Goal: Task Accomplishment & Management: Manage account settings

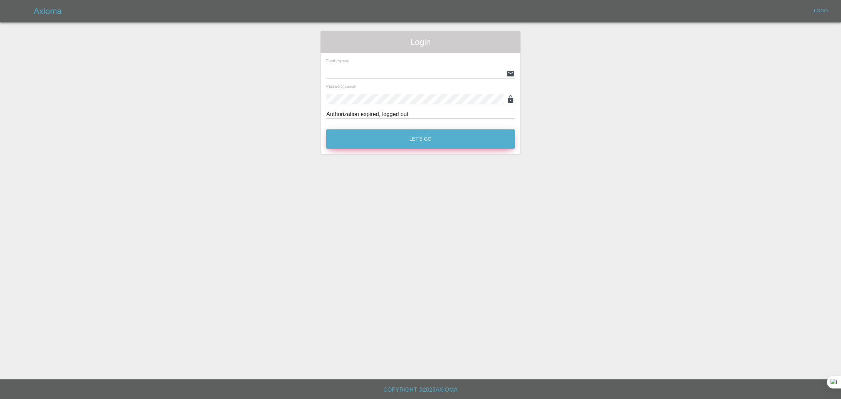
type input "bookkeeping@fifoaccounting.com"
click at [419, 140] on button "Let's Go" at bounding box center [420, 138] width 189 height 19
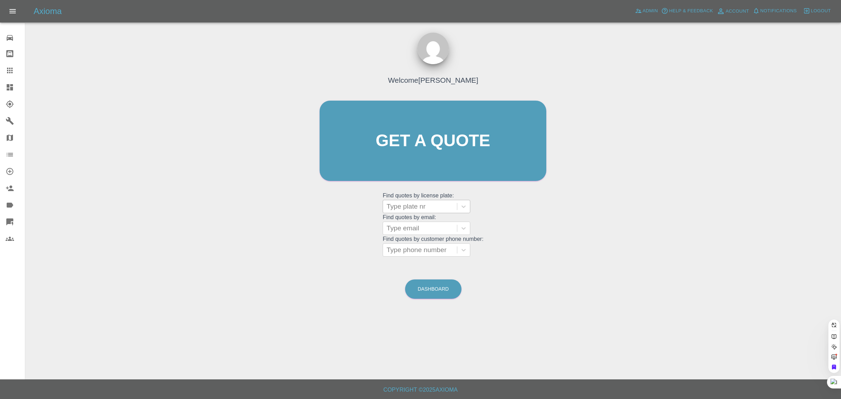
click at [407, 204] on div at bounding box center [420, 207] width 67 height 10
click at [400, 227] on div "No options" at bounding box center [427, 224] width 88 height 14
drag, startPoint x: 313, startPoint y: 229, endPoint x: 339, endPoint y: 229, distance: 26.3
click at [316, 229] on div "Welcome Saleem Anwar Get a quote Get a quote Find quotes by license plate: Use …" at bounding box center [433, 154] width 242 height 212
drag, startPoint x: 381, startPoint y: 222, endPoint x: 394, endPoint y: 228, distance: 14.6
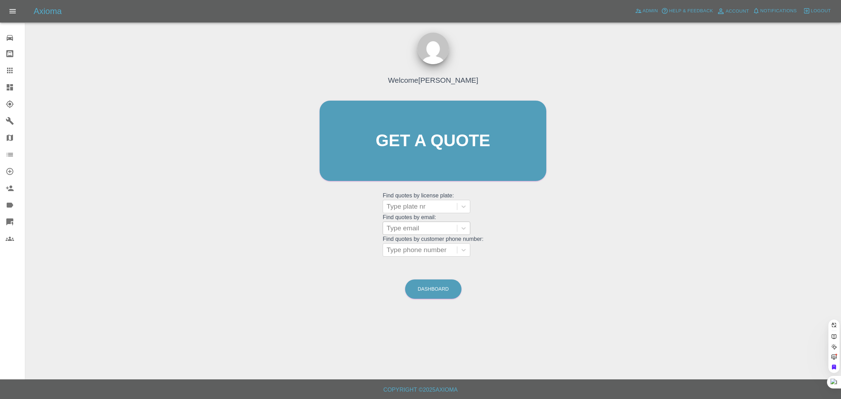
click at [386, 223] on div "Welcome Saleem Anwar Get a quote Get a quote Find quotes by license plate: Type…" at bounding box center [433, 154] width 242 height 212
click at [394, 228] on div at bounding box center [420, 228] width 67 height 10
paste input "flo19692011@gmail.com"
type input "flo19692011@gmail.com"
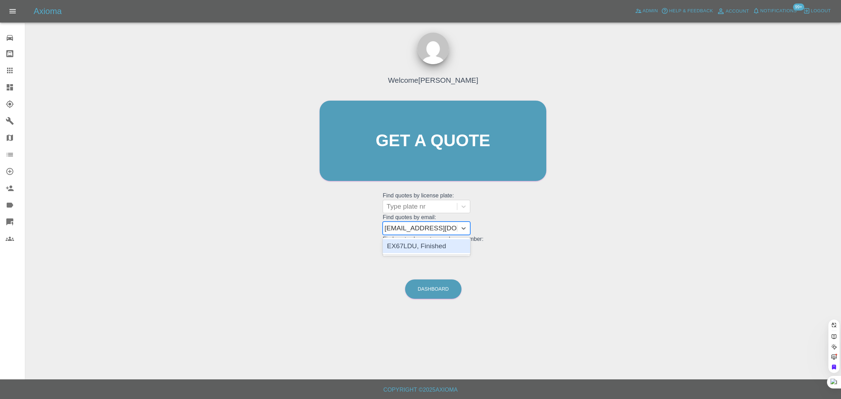
click at [419, 246] on div "EX67LDU, Finished" at bounding box center [427, 246] width 88 height 14
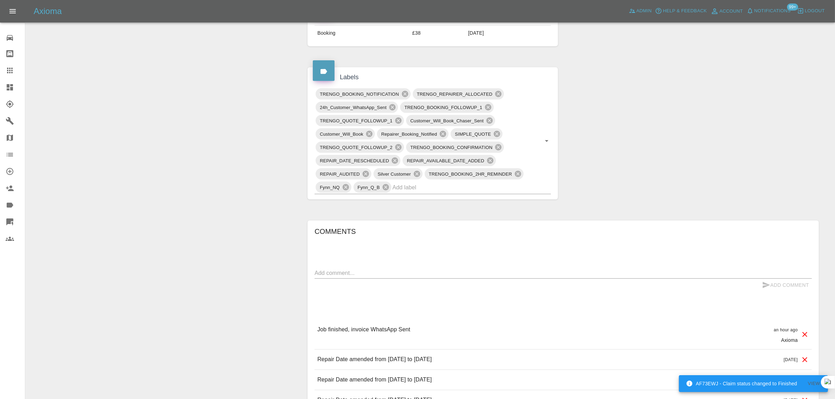
scroll to position [175, 0]
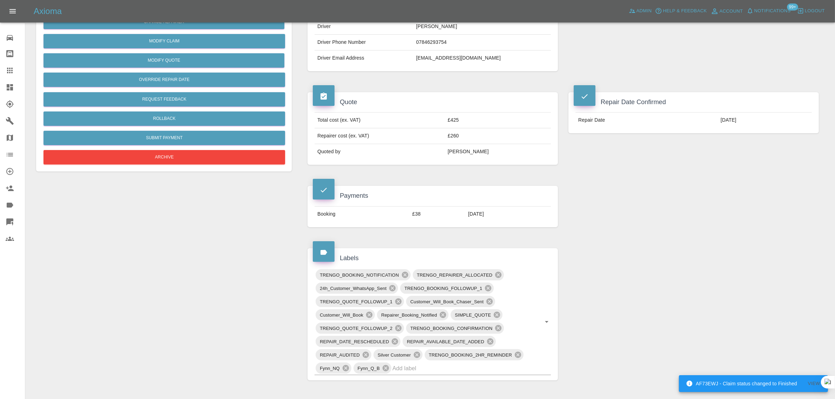
click at [14, 68] on div at bounding box center [16, 70] width 20 height 8
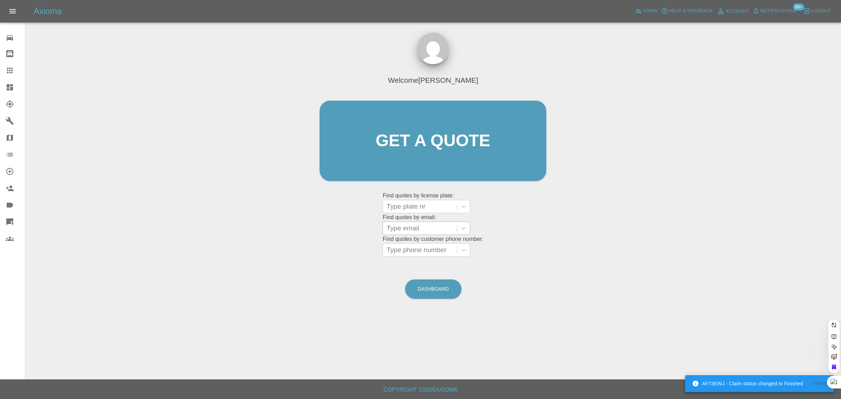
click at [432, 231] on div at bounding box center [420, 228] width 67 height 10
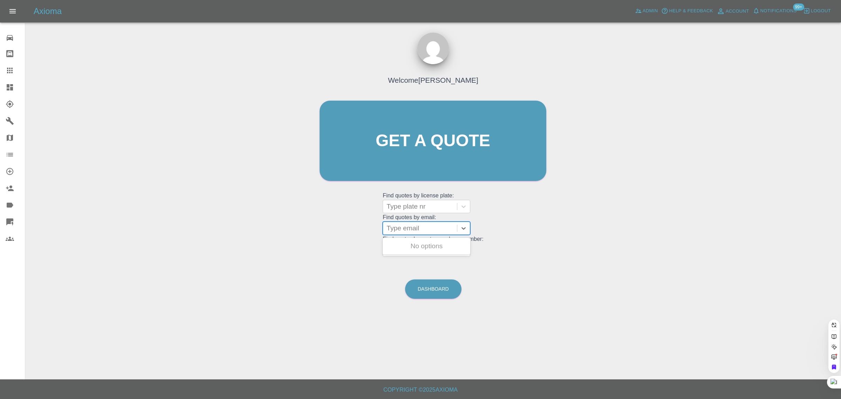
paste input "tim.deverall@gmail.com"
type input "tim.deverall@gmail.com"
click at [420, 243] on div "TC07DEV, Archived" at bounding box center [427, 246] width 88 height 14
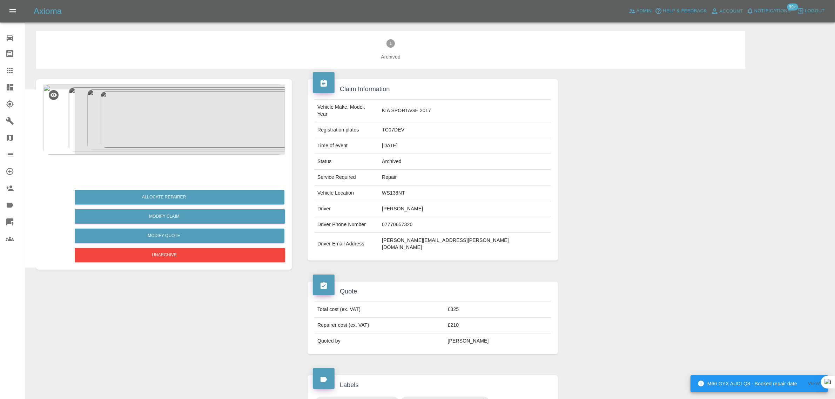
click at [13, 72] on icon at bounding box center [10, 70] width 8 height 8
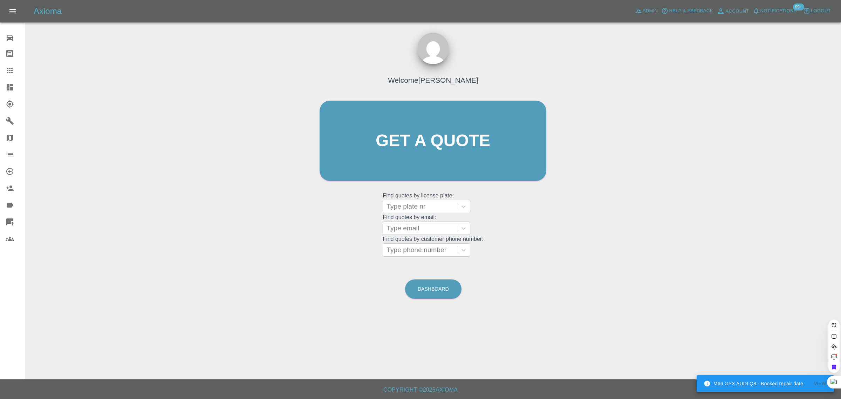
click at [407, 229] on div at bounding box center [420, 228] width 67 height 10
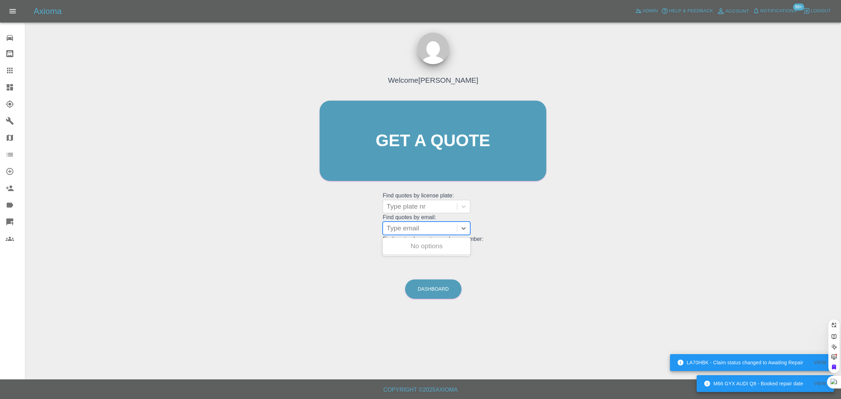
paste input "Debbie.Bustard@istsupplies.com"
type input "Debbie.Bustard@istsupplies.com"
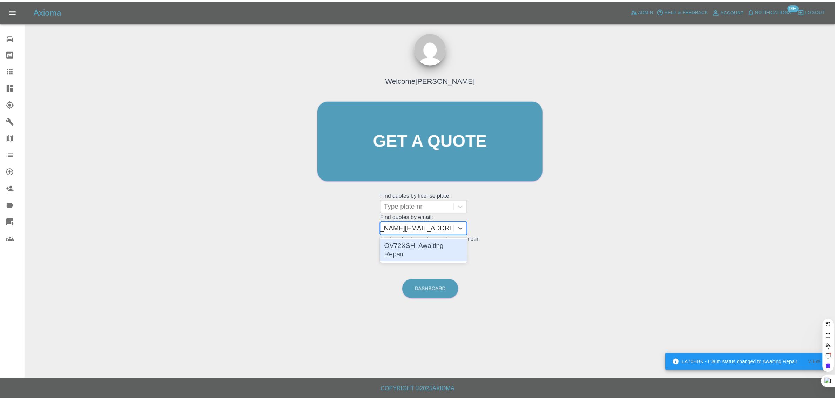
scroll to position [0, 27]
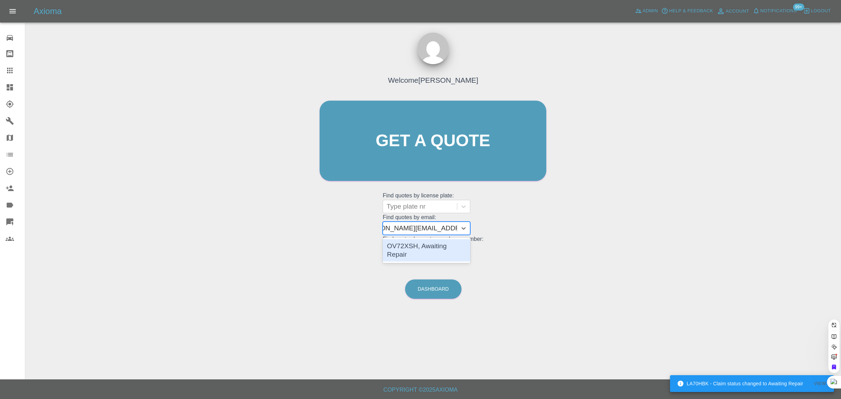
click at [393, 246] on div "OV72XSH, Awaiting Repair" at bounding box center [427, 250] width 88 height 22
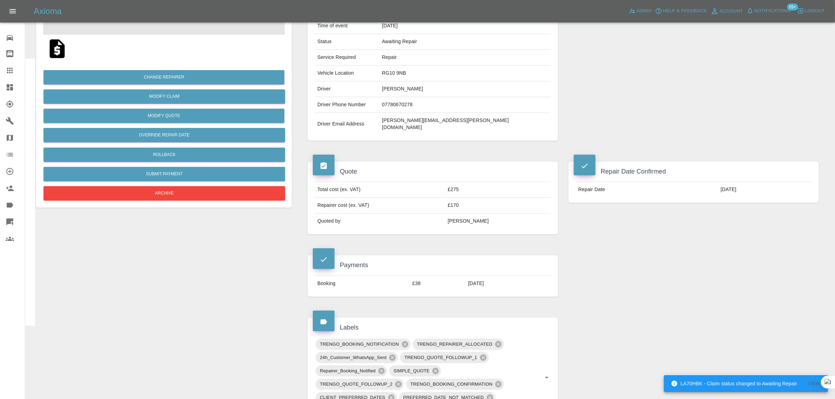
scroll to position [351, 0]
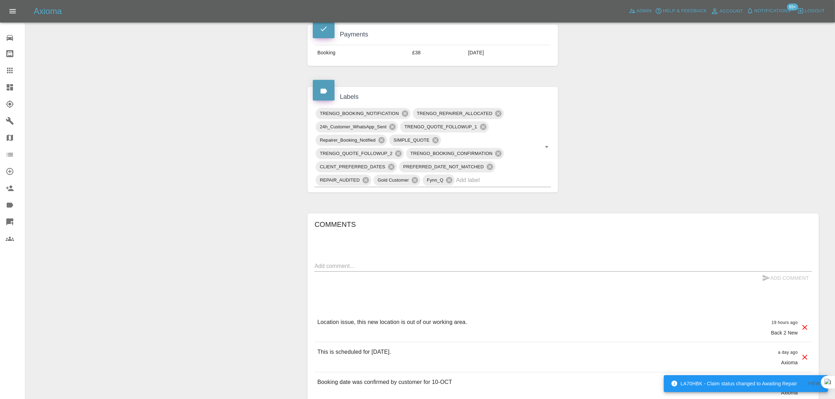
click at [403, 262] on textarea at bounding box center [562, 266] width 497 height 8
paste textarea "Many thanks for your quick response. Yes, the postcode was given at the quotati…"
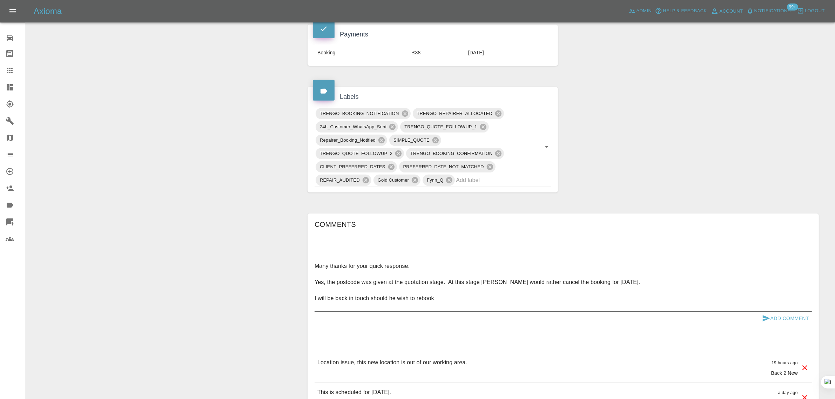
type textarea "Many thanks for your quick response. Yes, the postcode was given at the quotati…"
click at [789, 312] on button "Add Comment" at bounding box center [785, 318] width 53 height 13
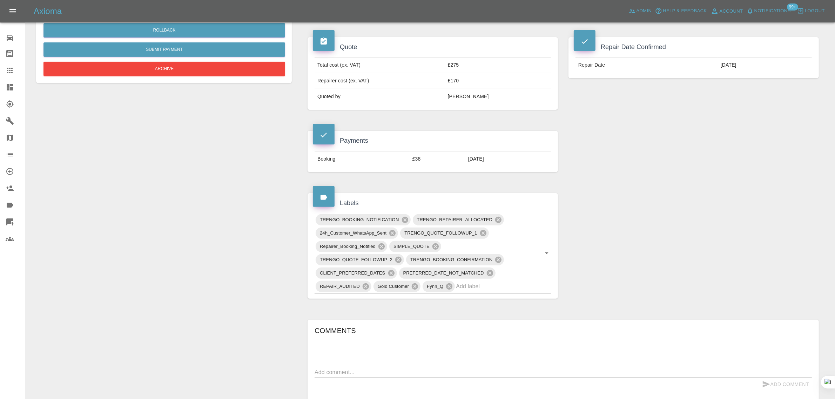
scroll to position [88, 0]
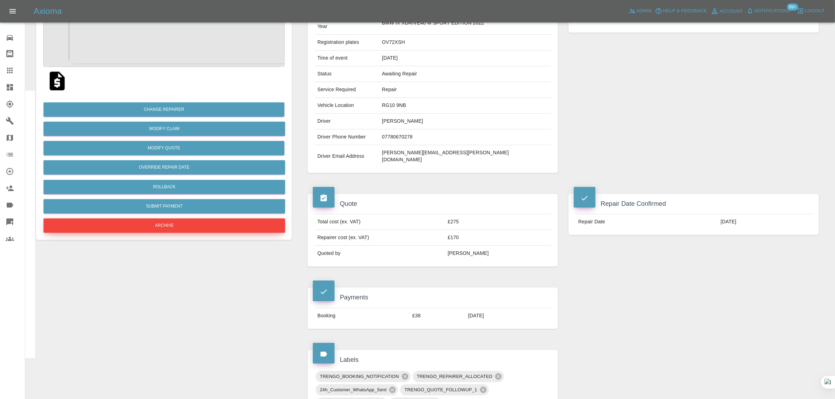
click at [172, 228] on button "Archive" at bounding box center [164, 225] width 242 height 14
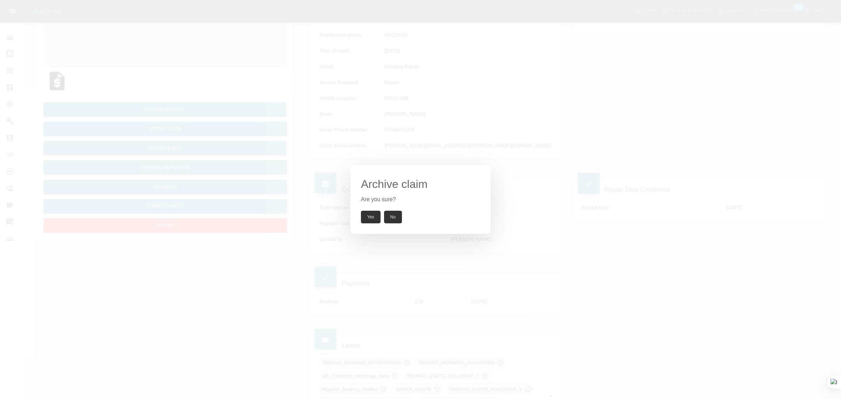
click at [372, 218] on button "Yes" at bounding box center [371, 217] width 20 height 13
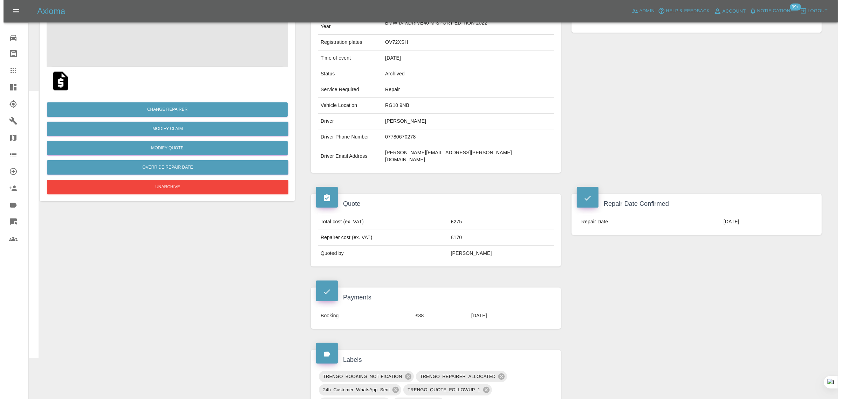
scroll to position [0, 0]
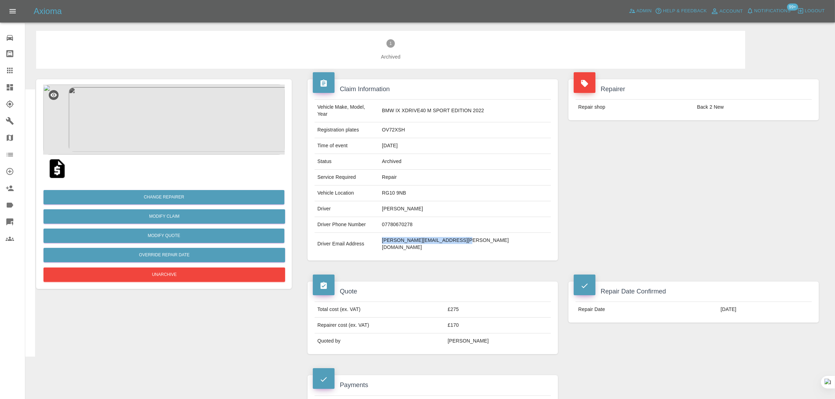
drag, startPoint x: 407, startPoint y: 235, endPoint x: 493, endPoint y: 234, distance: 85.9
click at [493, 234] on td "debbie.bustard@istsupplies.com" at bounding box center [465, 244] width 172 height 22
copy td "debbie.bustard@istsupplies.com"
click at [15, 68] on div at bounding box center [16, 70] width 20 height 8
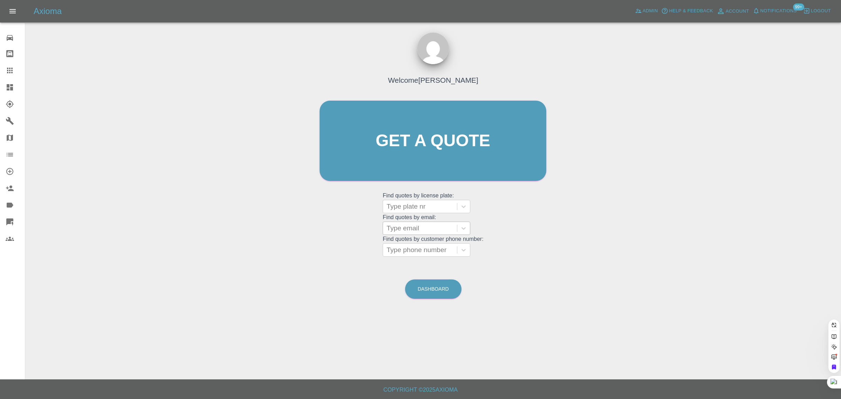
click at [408, 231] on div at bounding box center [420, 228] width 67 height 10
paste input "p.gabbutt@sky.com"
type input "p.gabbutt@sky.com"
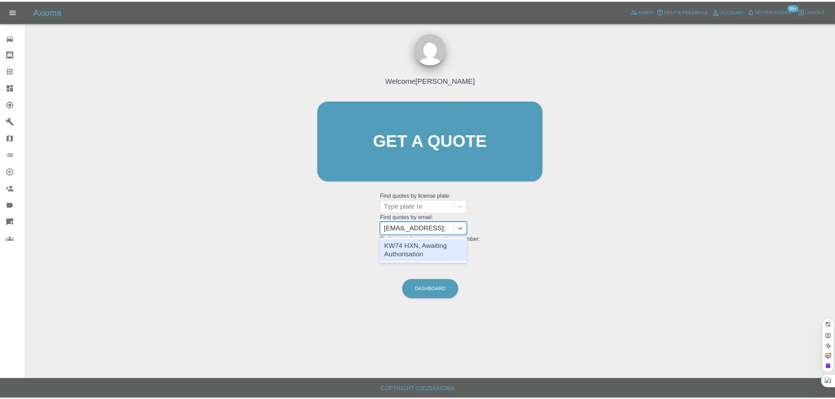
scroll to position [0, 0]
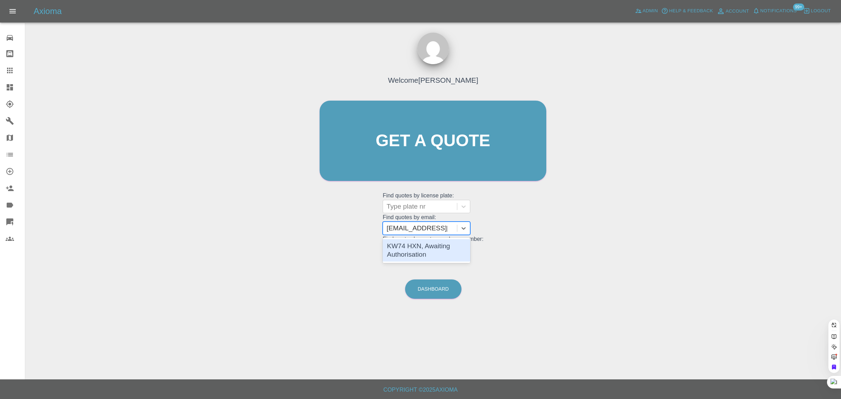
click at [414, 242] on div "KW74 HXN, Awaiting Authorisation" at bounding box center [427, 250] width 88 height 22
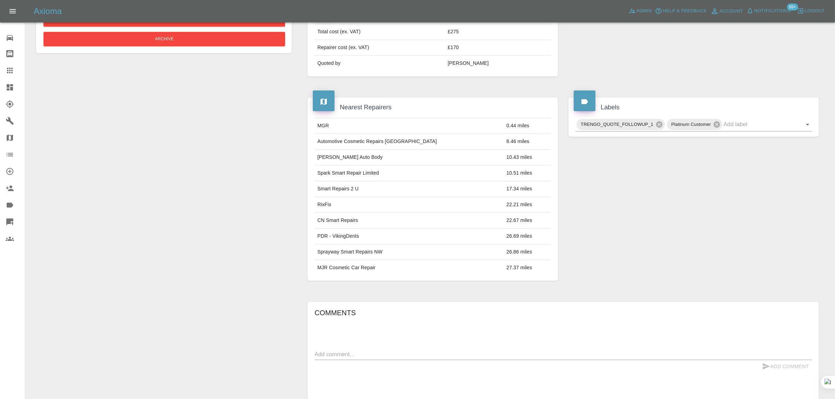
scroll to position [88, 0]
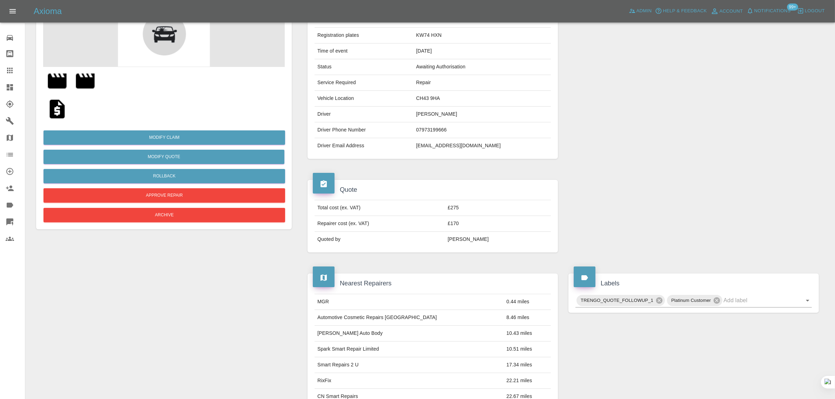
click at [61, 111] on img at bounding box center [57, 109] width 22 height 22
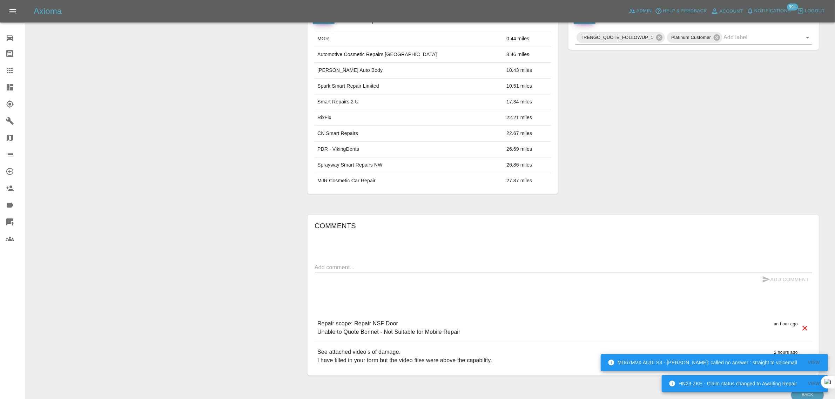
scroll to position [385, 0]
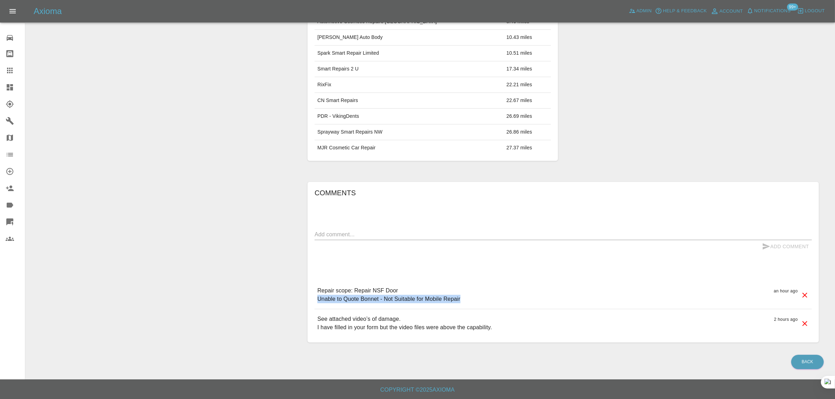
drag, startPoint x: 314, startPoint y: 300, endPoint x: 481, endPoint y: 298, distance: 166.5
click at [481, 298] on div "Repair scope: Repair NSF Door Unable to Quote Bonnet - Not Suitable for Mobile …" at bounding box center [562, 295] width 497 height 28
copy p "Unable to Quote Bonnet - Not Suitable for Mobile Repair"
click at [11, 67] on icon at bounding box center [10, 70] width 8 height 8
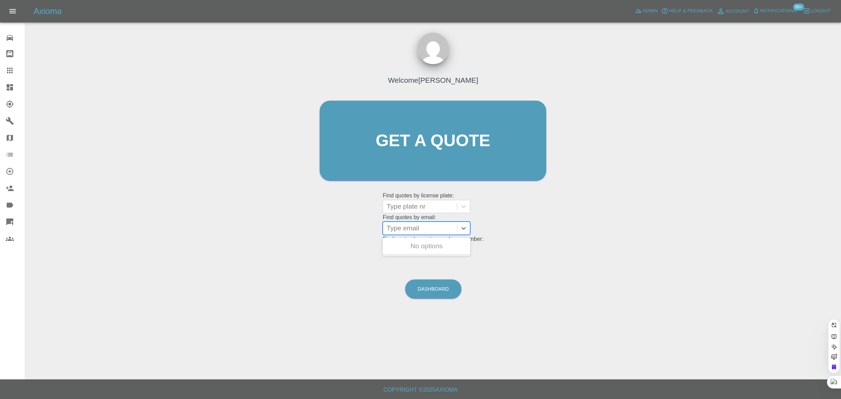
click at [407, 231] on div at bounding box center [420, 228] width 67 height 10
paste input "kieron103@gmail.com"
type input "kieron103@gmail.com"
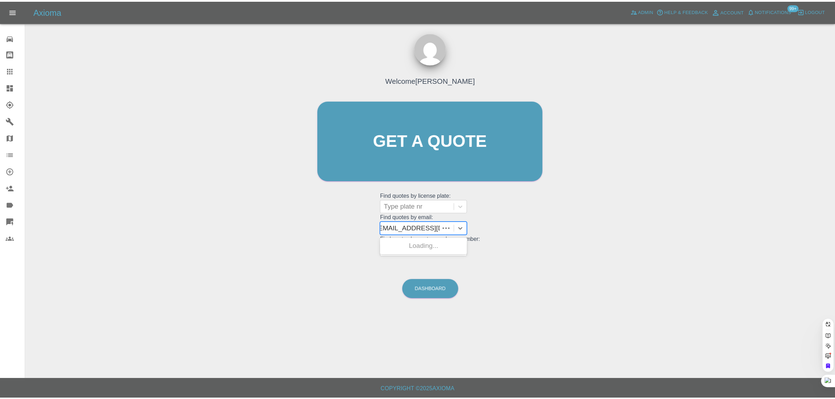
scroll to position [0, 0]
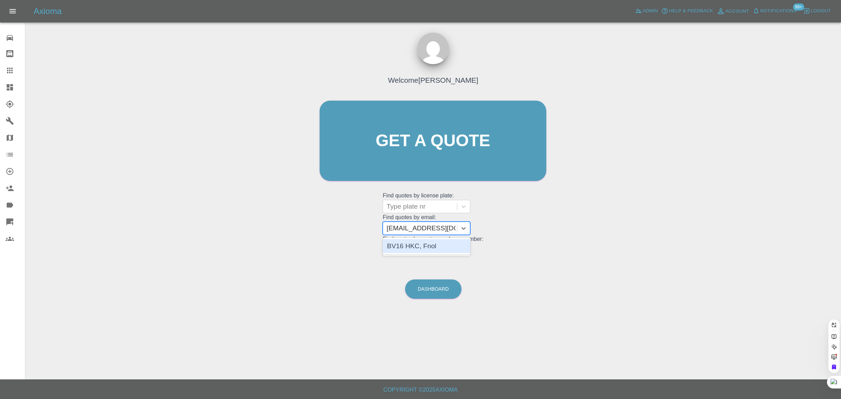
click at [408, 249] on div "BV16 HKC, Fnol" at bounding box center [427, 246] width 88 height 14
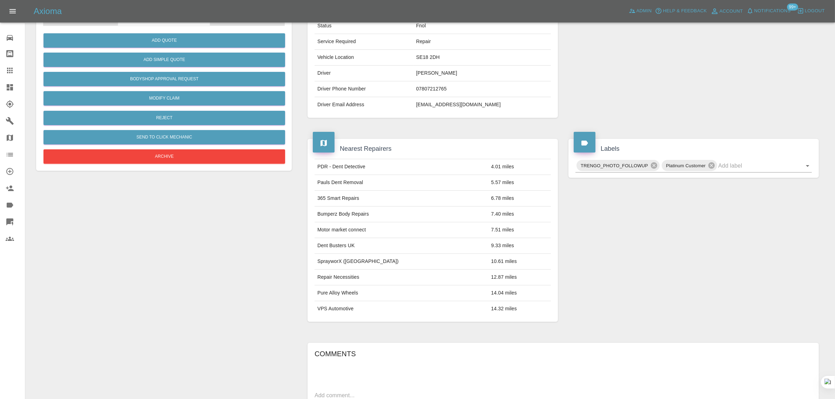
scroll to position [255, 0]
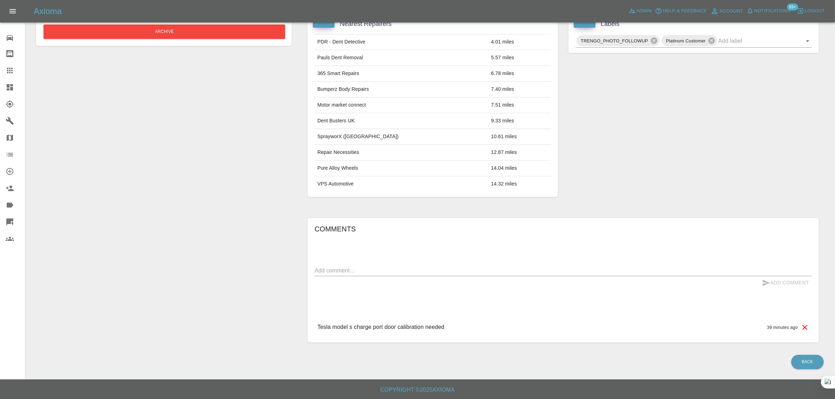
click at [456, 265] on div "x" at bounding box center [562, 270] width 497 height 11
paste textarea "No photos are needed. It works fine. Just need the software to perform the cali…"
type textarea "No photos are needed. It works fine. Just need the software to perform the cali…"
click at [783, 280] on button "Add Comment" at bounding box center [785, 282] width 53 height 13
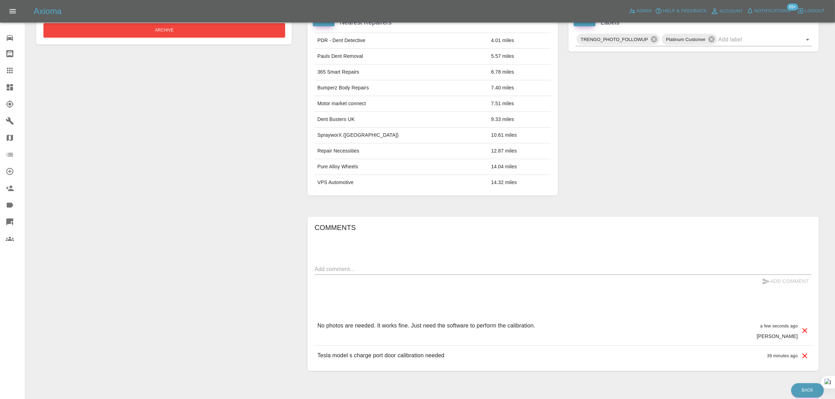
scroll to position [80, 0]
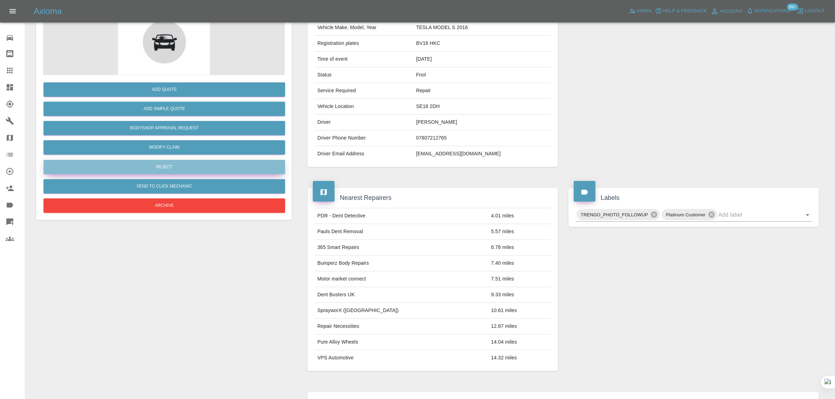
click at [165, 164] on button "Reject" at bounding box center [164, 167] width 242 height 14
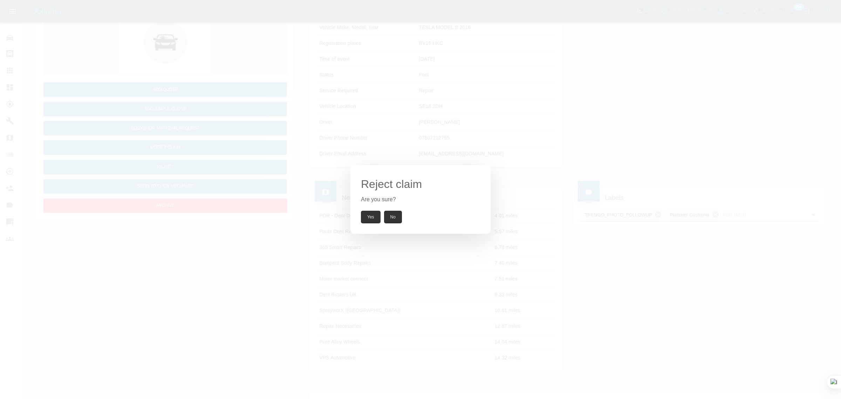
click at [367, 216] on button "Yes" at bounding box center [371, 217] width 20 height 13
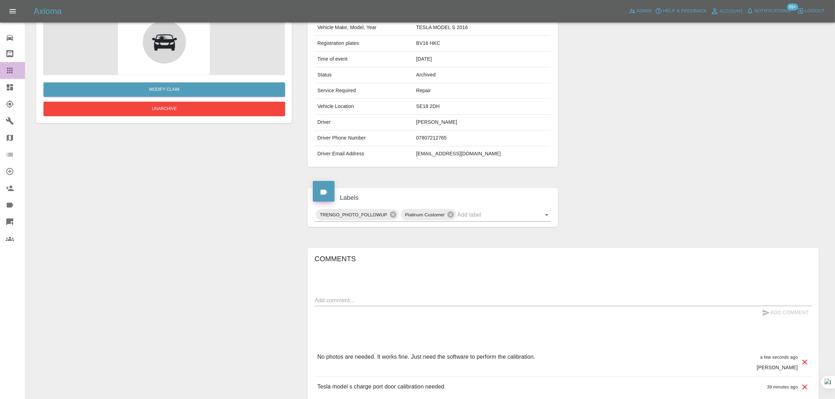
click at [20, 74] on div at bounding box center [16, 70] width 20 height 8
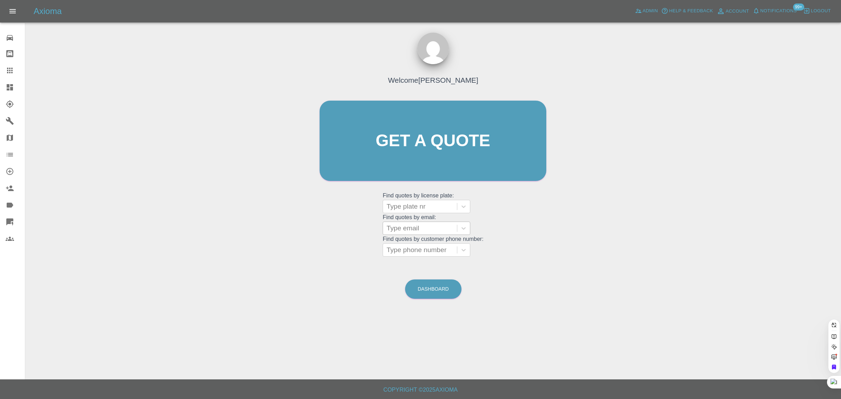
click at [408, 205] on grid "Find quotes by license plate: Type plate nr Find quotes by email: Type email Fi…" at bounding box center [433, 223] width 101 height 65
paste input "kennyrath@gmail.com"
type input "kennyrath@gmail.com"
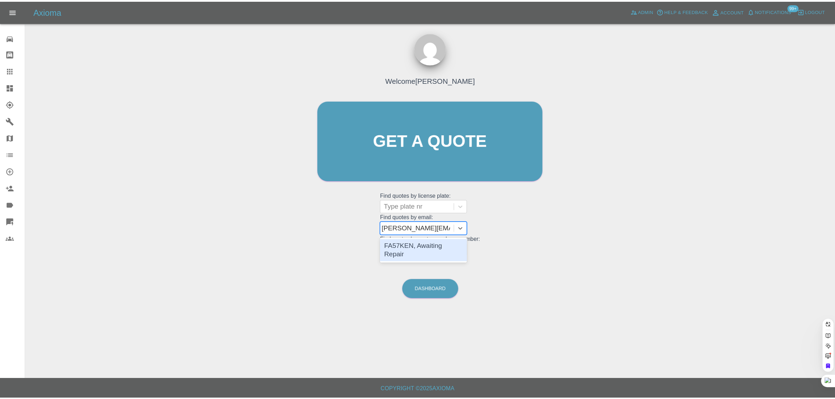
scroll to position [0, 0]
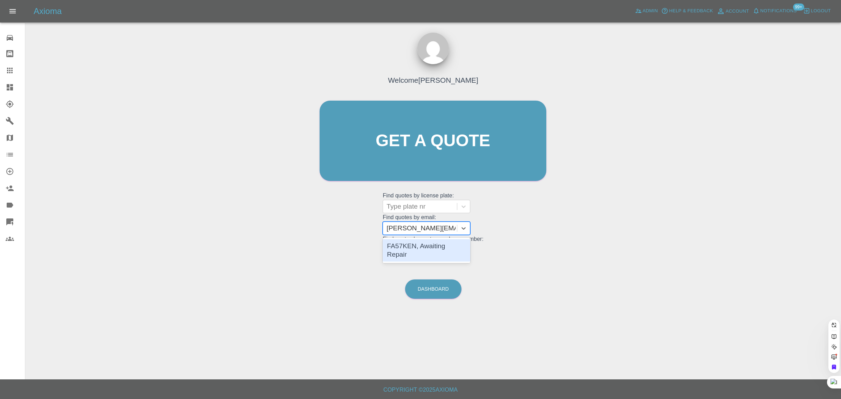
click at [425, 246] on div "FA57KEN, Awaiting Repair" at bounding box center [427, 250] width 88 height 22
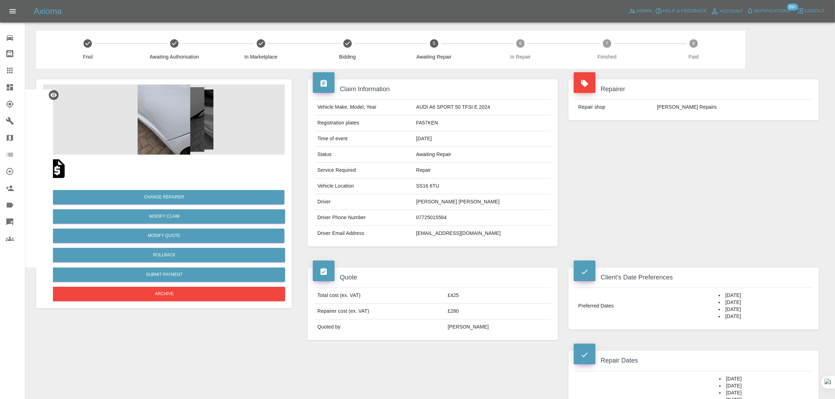
click at [13, 68] on icon at bounding box center [10, 70] width 8 height 8
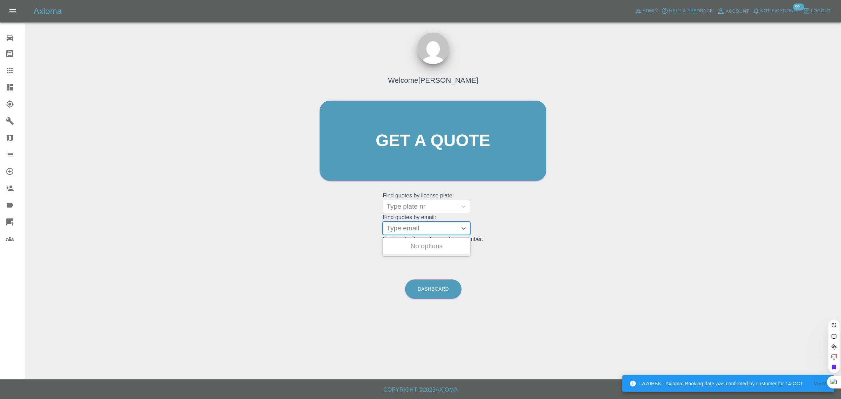
click at [395, 230] on div at bounding box center [420, 228] width 67 height 10
paste input "[EMAIL_ADDRESS][DOMAIN_NAME]"
type input "[EMAIL_ADDRESS][DOMAIN_NAME]"
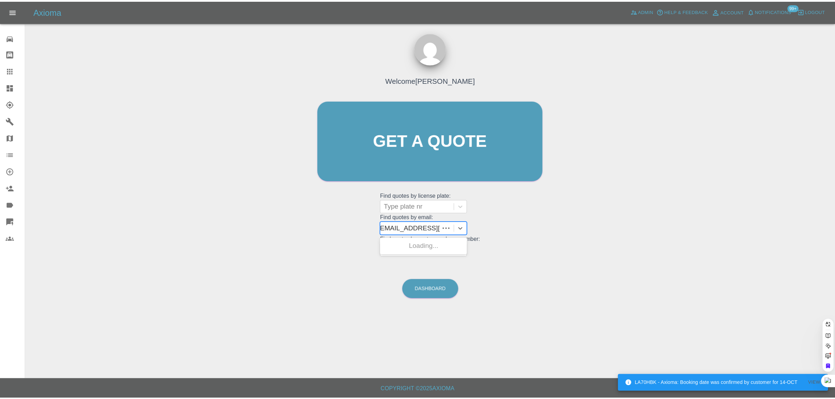
scroll to position [0, 0]
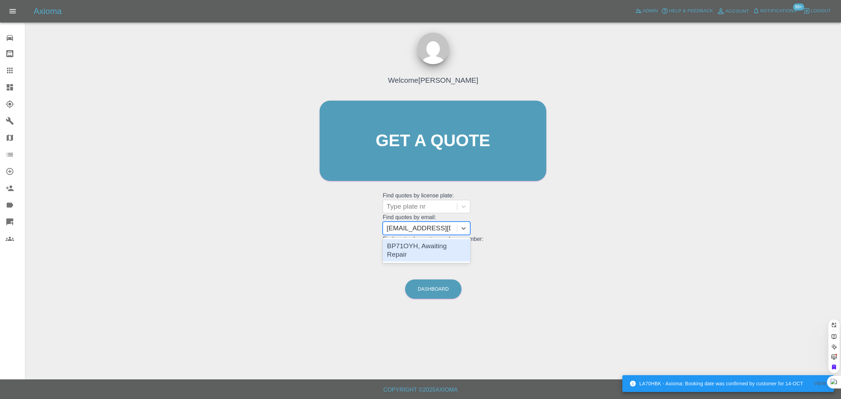
click at [397, 249] on div "BP71OYH, Awaiting Repair" at bounding box center [427, 250] width 88 height 22
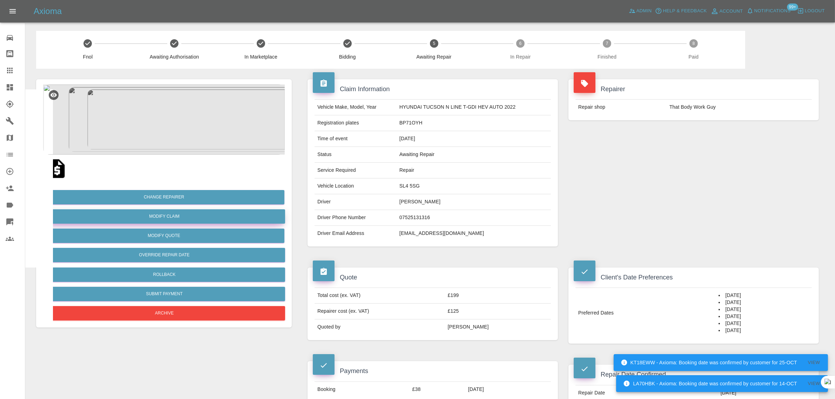
click at [171, 215] on link "Modify Claim" at bounding box center [164, 216] width 242 height 14
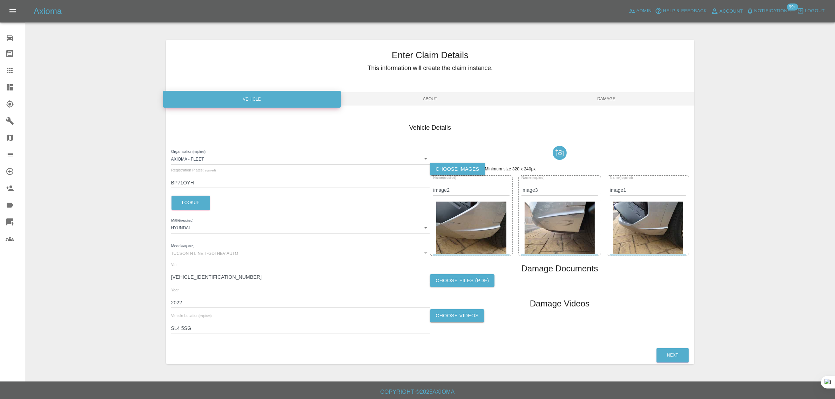
click at [446, 167] on label "Choose images" at bounding box center [457, 169] width 55 height 13
click at [0, 0] on input "Choose images" at bounding box center [0, 0] width 0 height 0
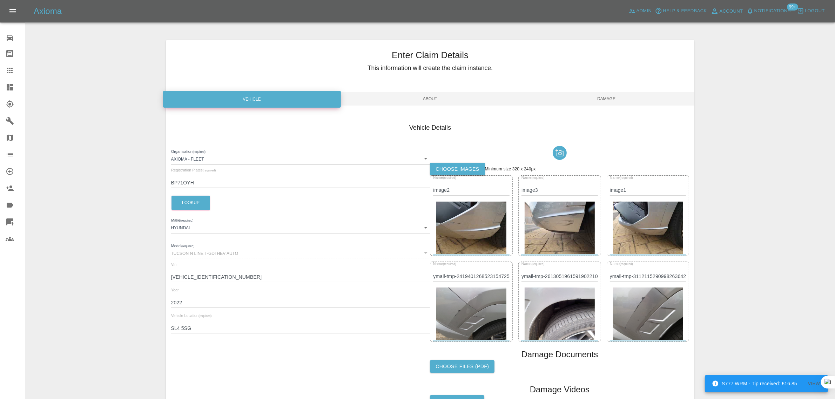
click at [605, 101] on span "Damage" at bounding box center [606, 98] width 176 height 13
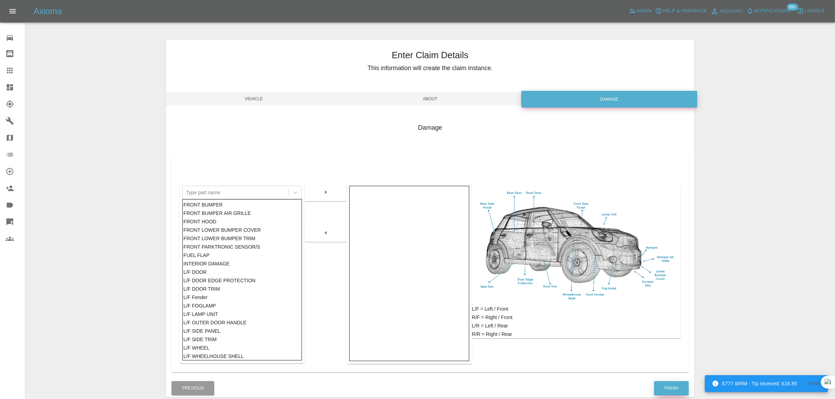
click at [669, 382] on button "Finish" at bounding box center [671, 388] width 35 height 14
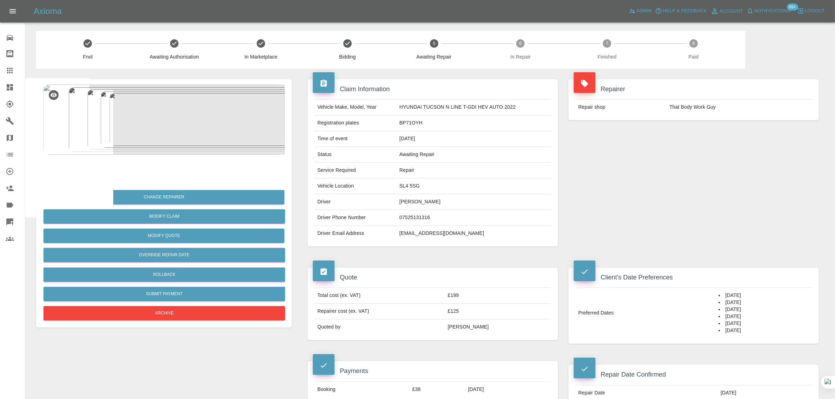
click at [15, 68] on div at bounding box center [16, 70] width 20 height 8
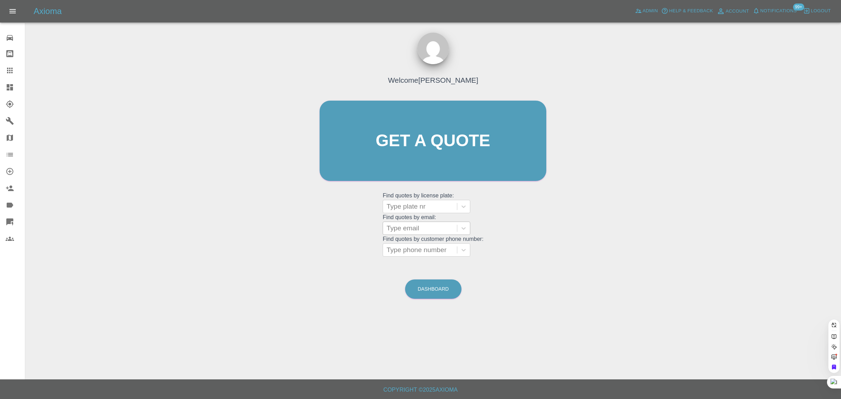
click at [412, 231] on div at bounding box center [420, 228] width 67 height 10
paste input "p.gabbutt@sky.com"
type input "p.gabbutt@sky.co"
click at [412, 246] on div "KW74 HXN, Awaiting Authorisation" at bounding box center [427, 250] width 88 height 22
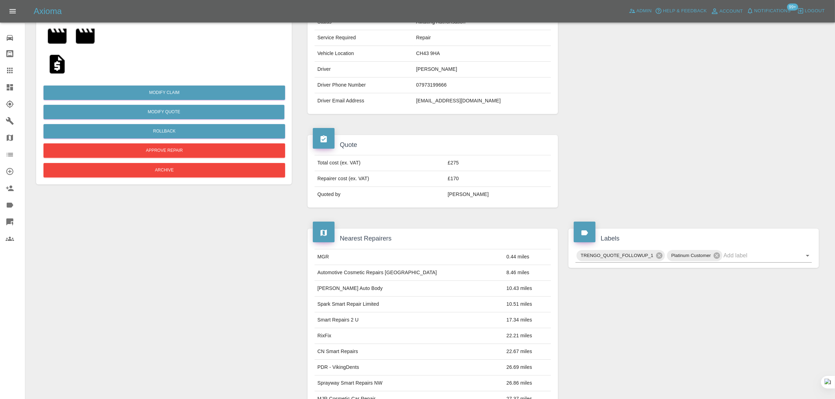
scroll to position [307, 0]
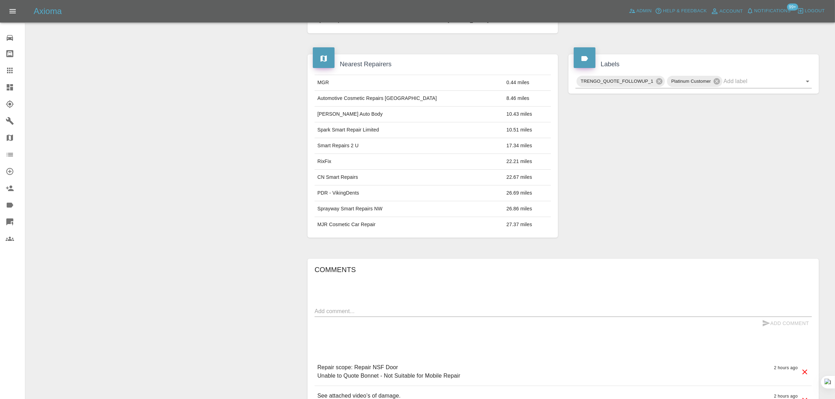
click at [430, 308] on div "x" at bounding box center [562, 311] width 497 height 11
paste textarea "Having received your quotation of £275 for just one of the 2 repairs on a text.…"
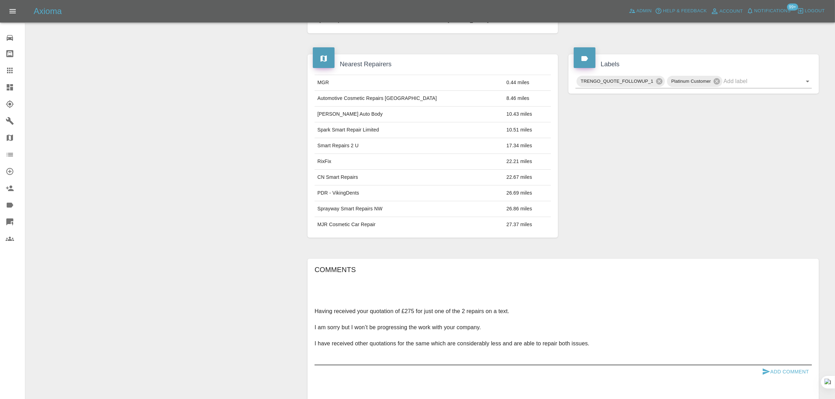
type textarea "Having received your quotation of £275 for just one of the 2 repairs on a text.…"
click at [775, 375] on button "Add Comment" at bounding box center [785, 371] width 53 height 13
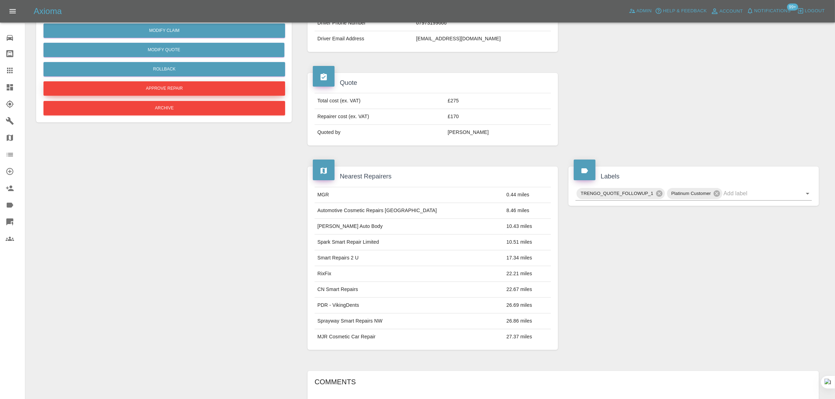
scroll to position [44, 0]
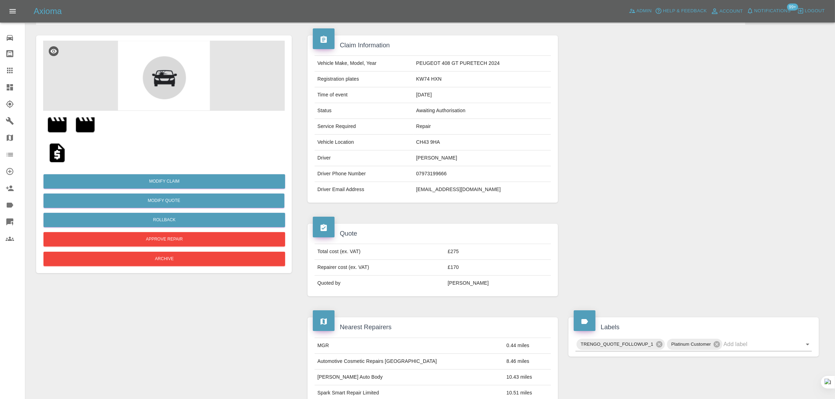
click at [209, 251] on div "Modify Claim Modify Quote Rollback Approve Repair Archive" at bounding box center [164, 217] width 242 height 101
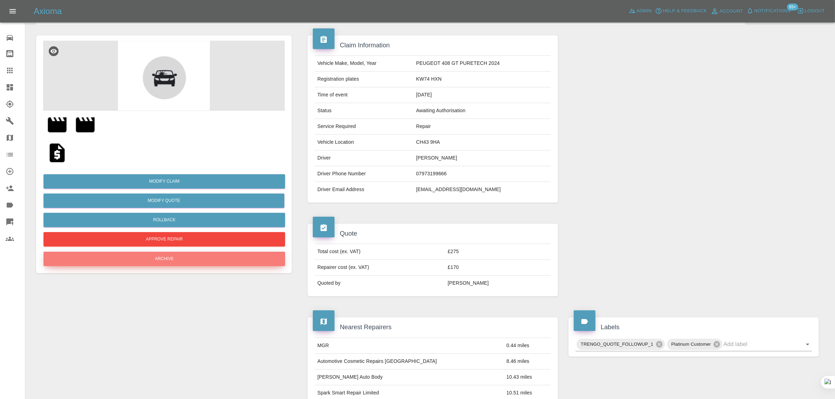
click at [208, 253] on button "Archive" at bounding box center [164, 259] width 242 height 14
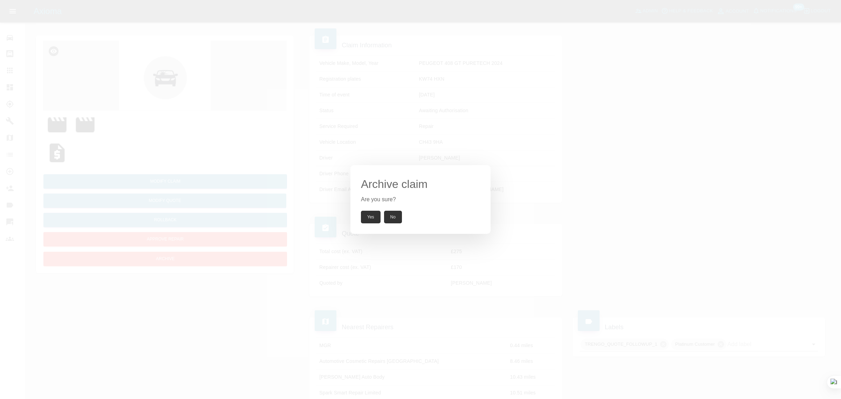
click at [367, 221] on button "Yes" at bounding box center [371, 217] width 20 height 13
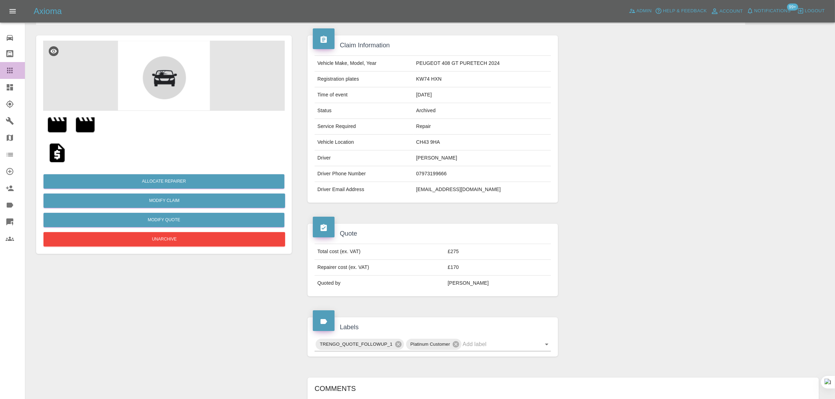
click at [15, 69] on div at bounding box center [16, 70] width 20 height 8
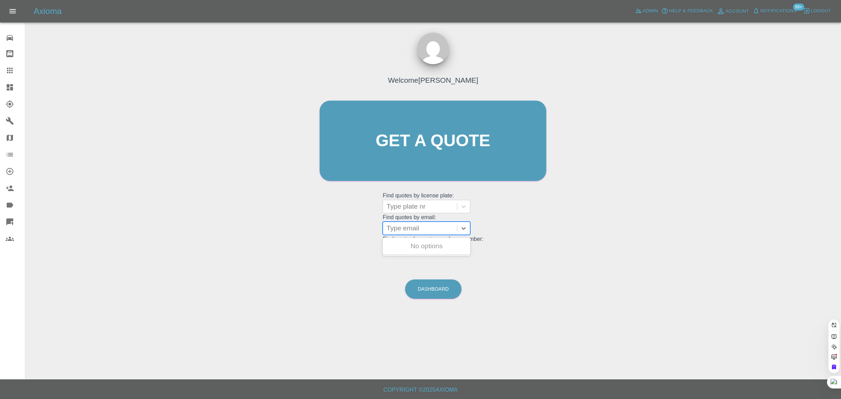
click at [402, 231] on div at bounding box center [420, 228] width 67 height 10
paste input "simond@undercutter.co.uk"
type input "simond@undercutter.co.uk"
click at [405, 245] on div "HF74KUG, Finished" at bounding box center [427, 246] width 88 height 14
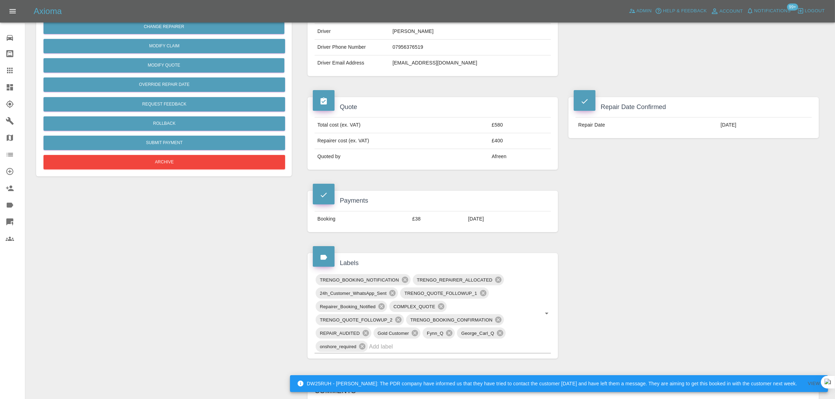
scroll to position [175, 0]
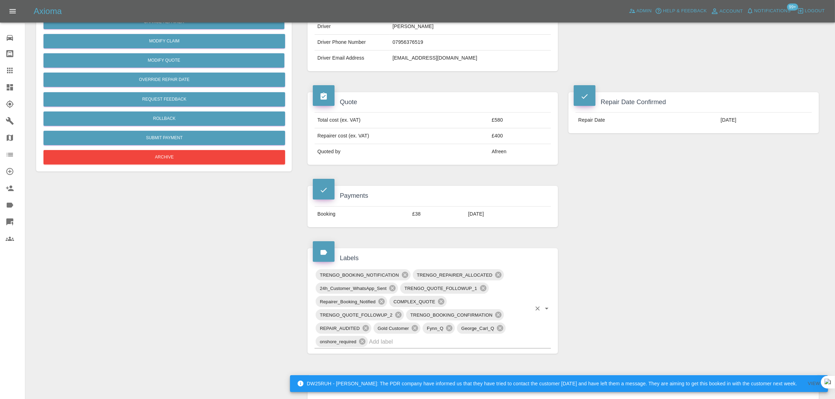
click at [387, 344] on input "text" at bounding box center [450, 341] width 162 height 11
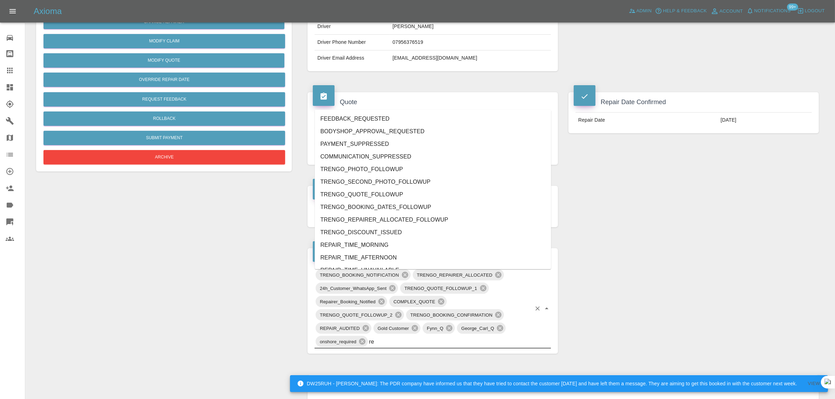
type input "rec"
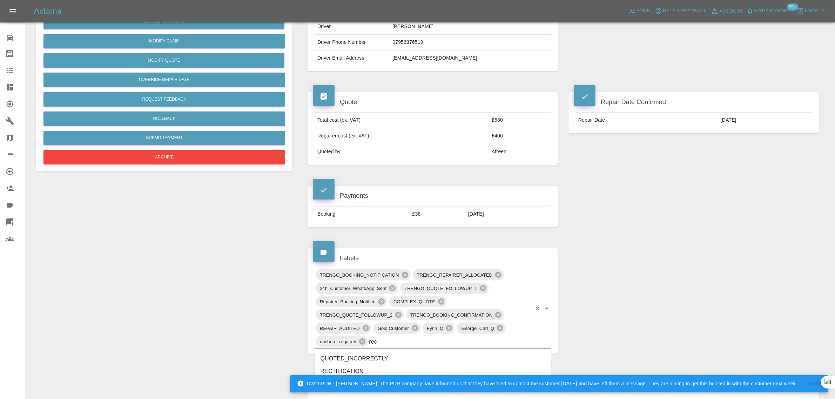
click at [325, 370] on li "RECTIFICATION" at bounding box center [433, 371] width 236 height 13
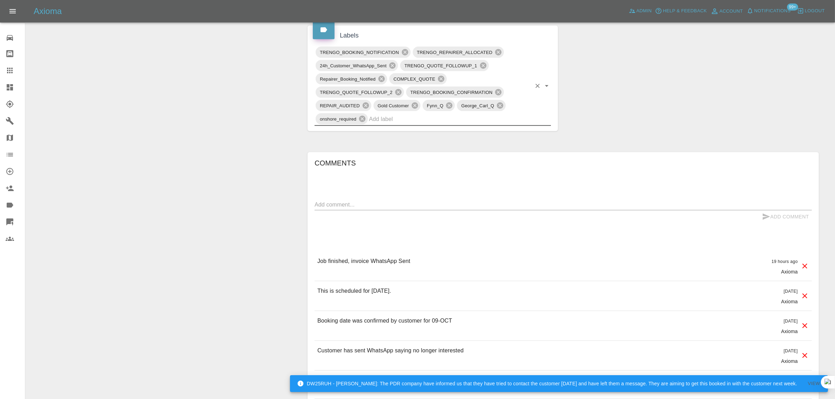
scroll to position [438, 0]
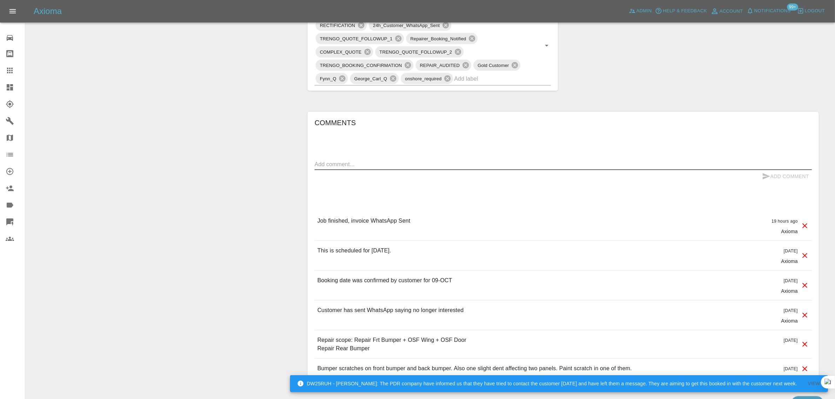
click at [373, 163] on textarea at bounding box center [562, 164] width 497 height 8
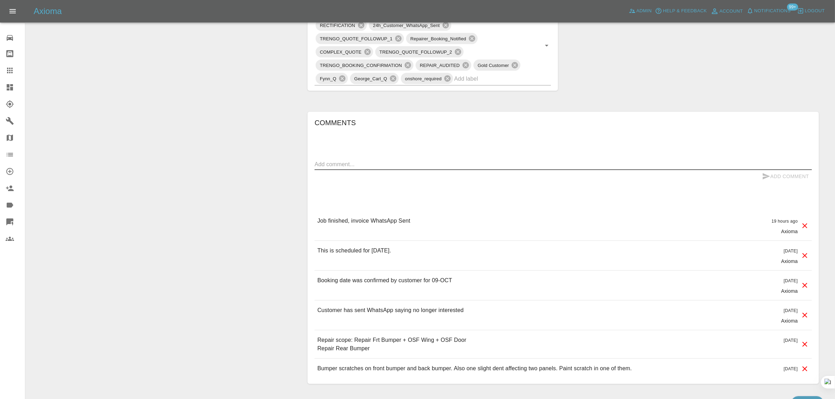
click at [360, 167] on textarea at bounding box center [562, 164] width 497 height 8
paste textarea "Hi there. I had the repair done yesterday (in fading light) and have responded …"
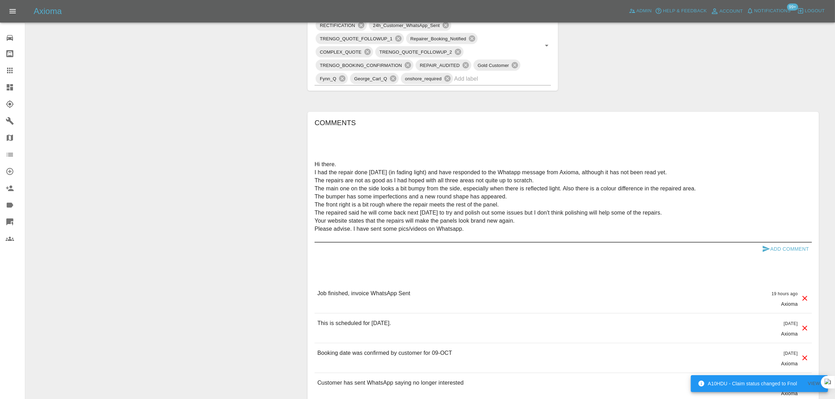
type textarea "Hi there. I had the repair done yesterday (in fading light) and have responded …"
click at [775, 250] on button "Add Comment" at bounding box center [785, 249] width 53 height 13
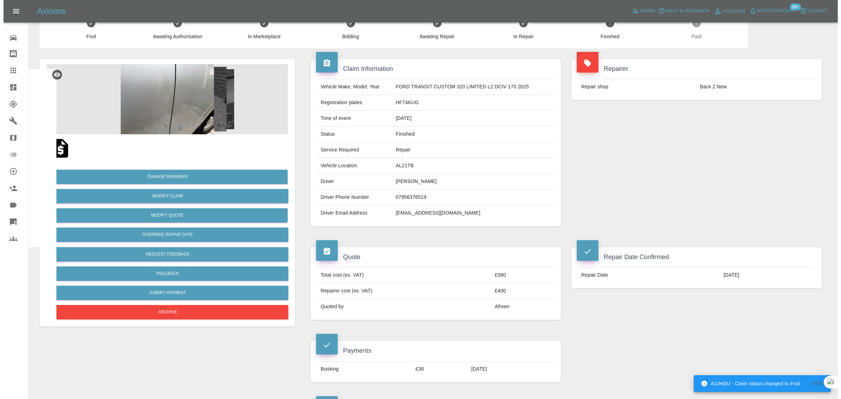
scroll to position [0, 0]
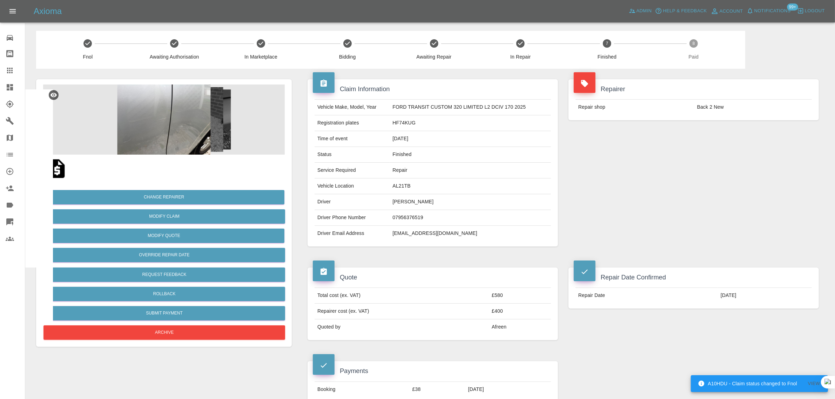
click at [10, 74] on icon at bounding box center [10, 70] width 8 height 8
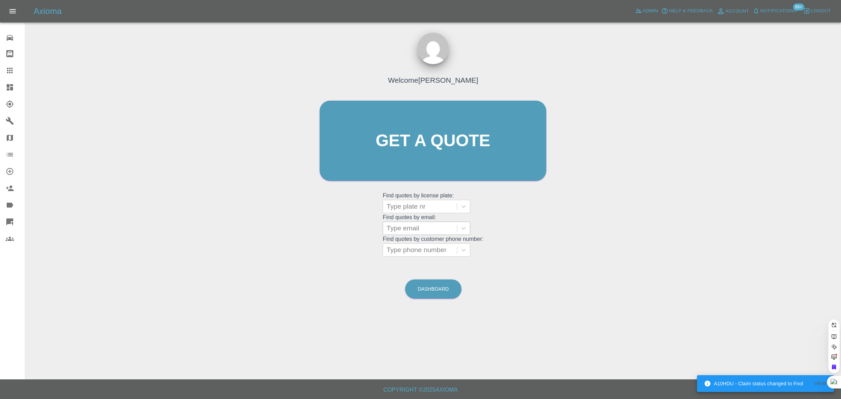
click at [396, 223] on div at bounding box center [420, 228] width 67 height 10
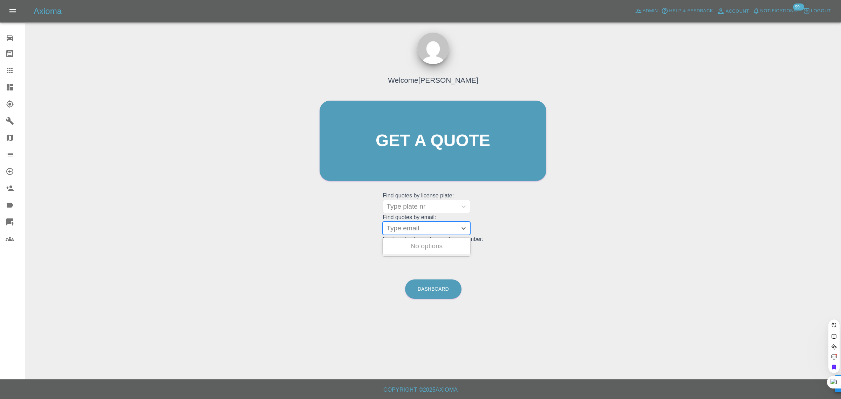
paste input "kennyrath@gmail.com"
type input "kennyrath@gmail.co"
click at [403, 240] on div "FA57KEN, Awaiting Repair" at bounding box center [427, 250] width 88 height 22
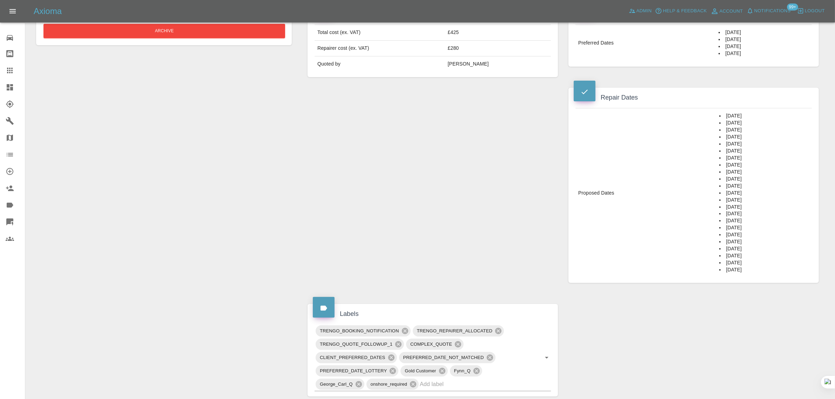
scroll to position [44, 0]
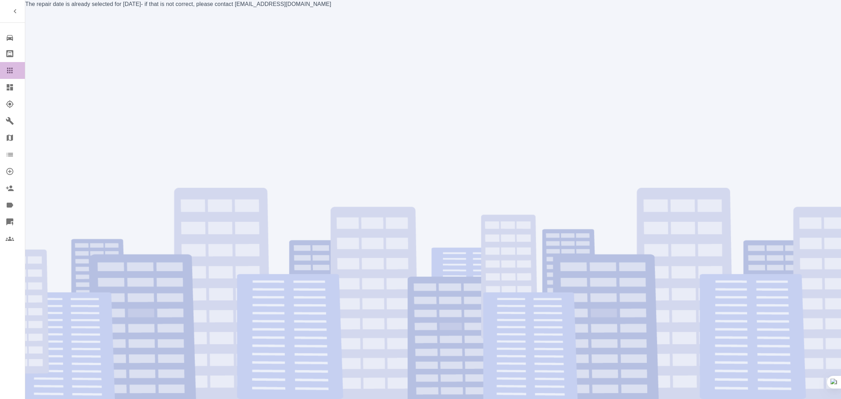
click at [15, 67] on div at bounding box center [16, 70] width 20 height 8
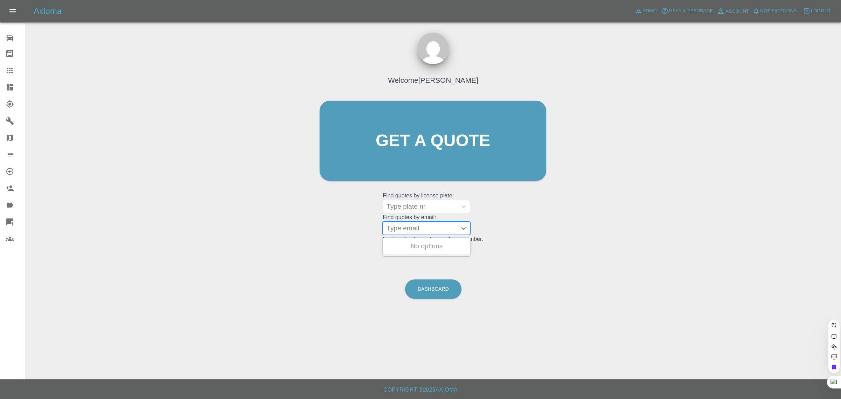
click at [411, 228] on div at bounding box center [420, 228] width 67 height 10
paste input "daniel@enpmedia.tv"
type input "daniel@enpmedia.tv"
click at [411, 244] on div "NA70UWX, Awaiting Authorisation" at bounding box center [427, 250] width 88 height 22
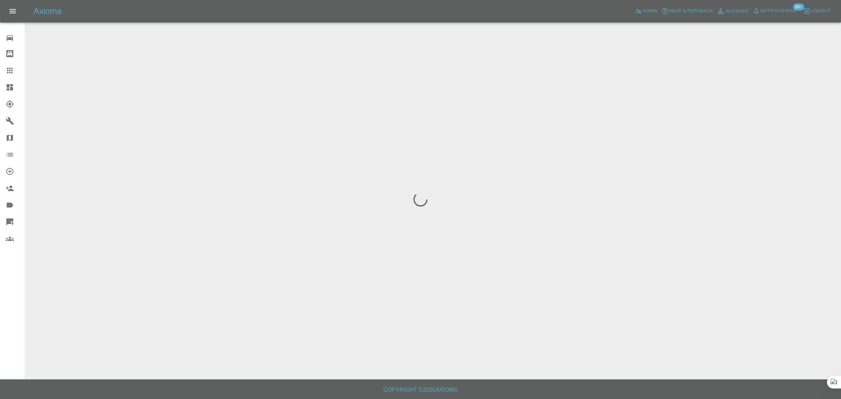
click at [9, 286] on div "0 Repair home Bodyshop home Claims Dashboard Explorer Garages Map Organization …" at bounding box center [12, 199] width 25 height 399
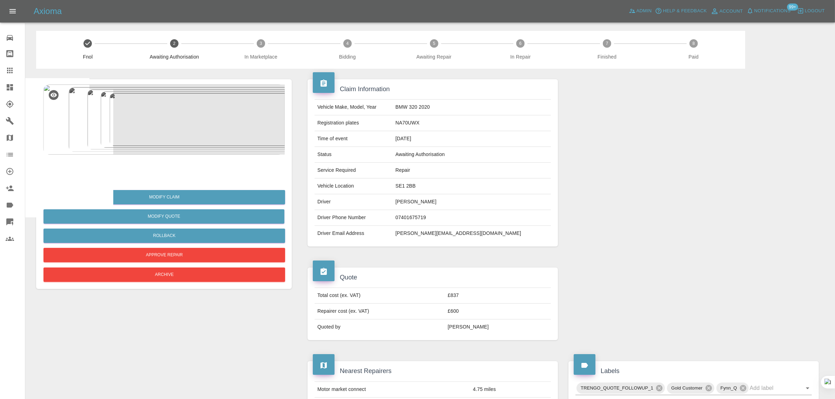
click at [58, 172] on img at bounding box center [57, 168] width 22 height 22
click at [18, 68] on div at bounding box center [16, 70] width 20 height 8
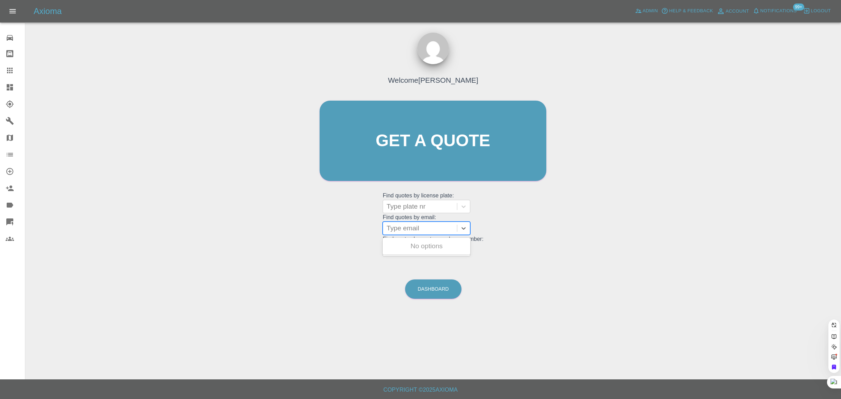
click at [405, 229] on div at bounding box center [420, 228] width 67 height 10
paste input "simond@undercutter.co.uk"
type input "simond@undercutter.co.uk"
click at [407, 242] on div "HF74KUG, Awaiting Repair" at bounding box center [427, 250] width 88 height 22
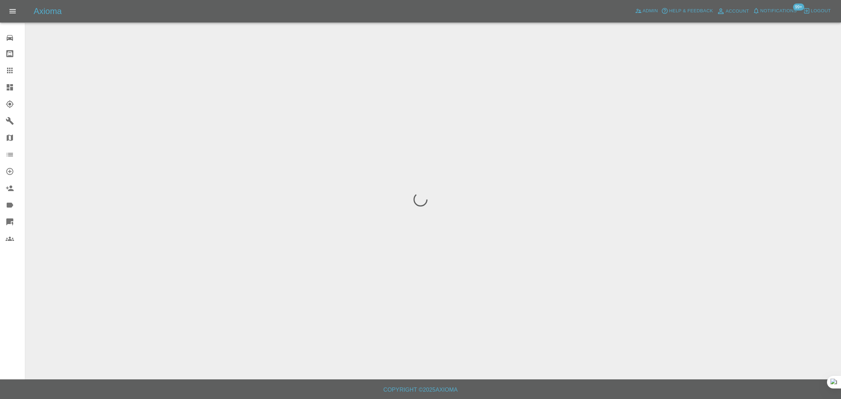
click at [3, 298] on div "0 Repair home Bodyshop home Claims Dashboard Explorer Garages Map Organization …" at bounding box center [12, 199] width 25 height 399
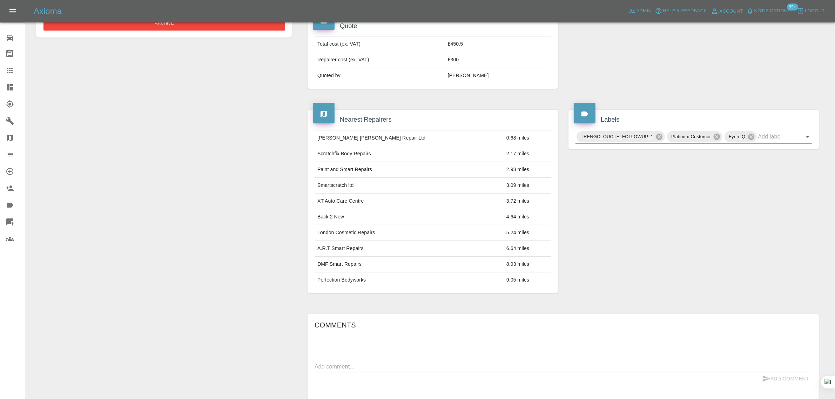
scroll to position [131, 0]
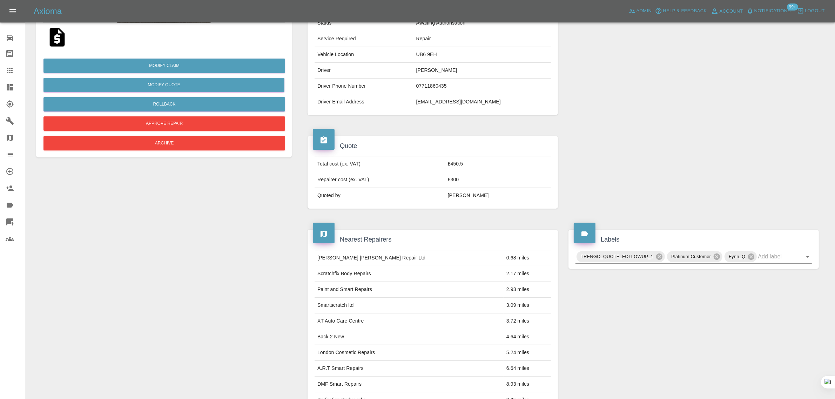
click at [51, 37] on img at bounding box center [57, 37] width 22 height 22
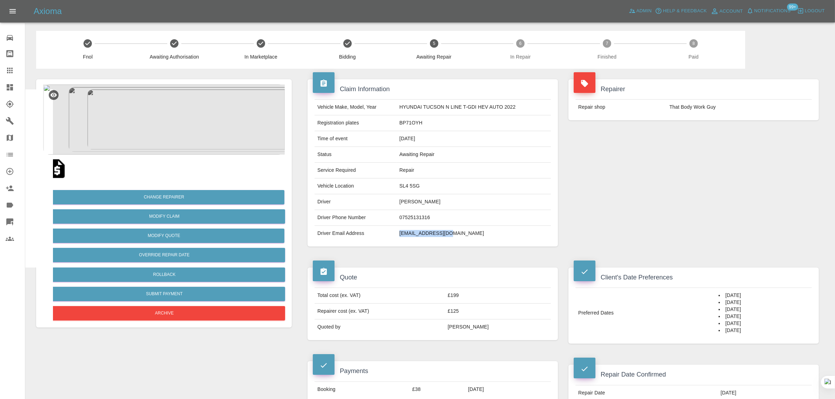
drag, startPoint x: 396, startPoint y: 235, endPoint x: 451, endPoint y: 237, distance: 54.7
click at [451, 237] on td "[EMAIL_ADDRESS][DOMAIN_NAME]" at bounding box center [473, 233] width 154 height 15
copy td "[EMAIL_ADDRESS][DOMAIN_NAME]"
click at [7, 73] on icon at bounding box center [10, 71] width 6 height 6
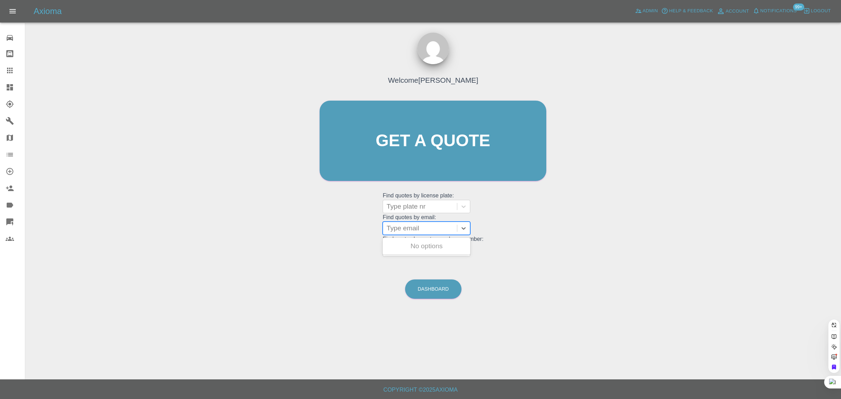
click at [406, 234] on div "Type email" at bounding box center [420, 228] width 74 height 13
paste input "[EMAIL_ADDRESS][DOMAIN_NAME]"
type input "[EMAIL_ADDRESS][DOMAIN_NAME]"
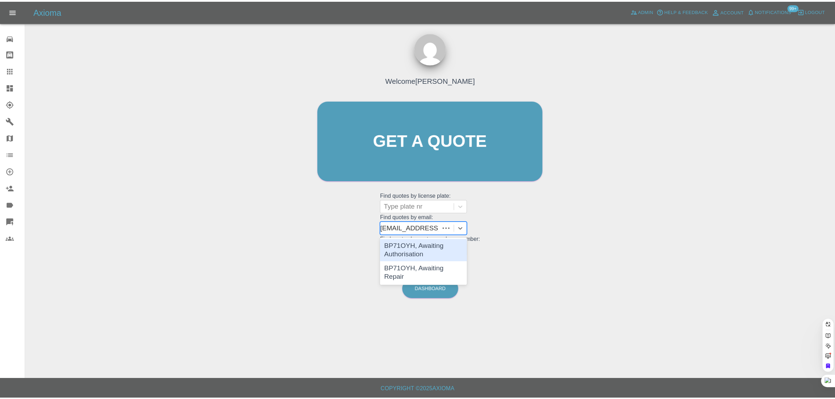
scroll to position [0, 0]
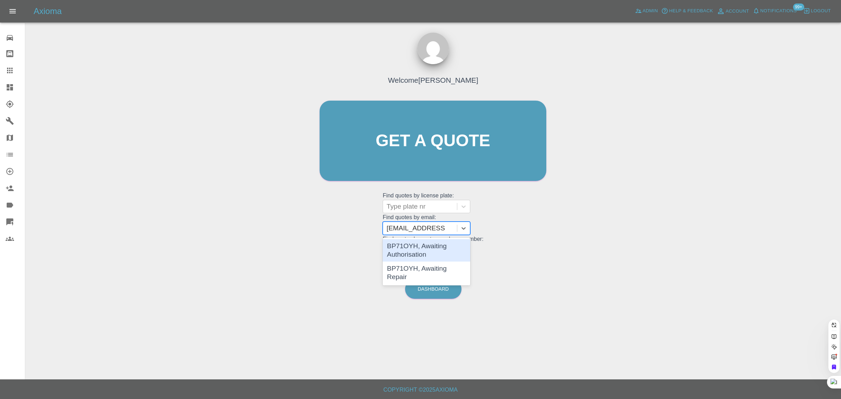
click at [395, 248] on div "BP71OYH, Awaiting Authorisation" at bounding box center [427, 250] width 88 height 22
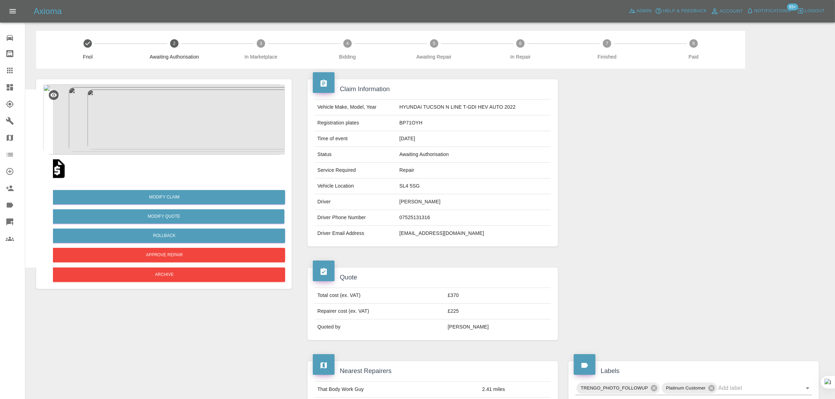
click at [57, 175] on img at bounding box center [57, 168] width 22 height 22
